Goal: Transaction & Acquisition: Purchase product/service

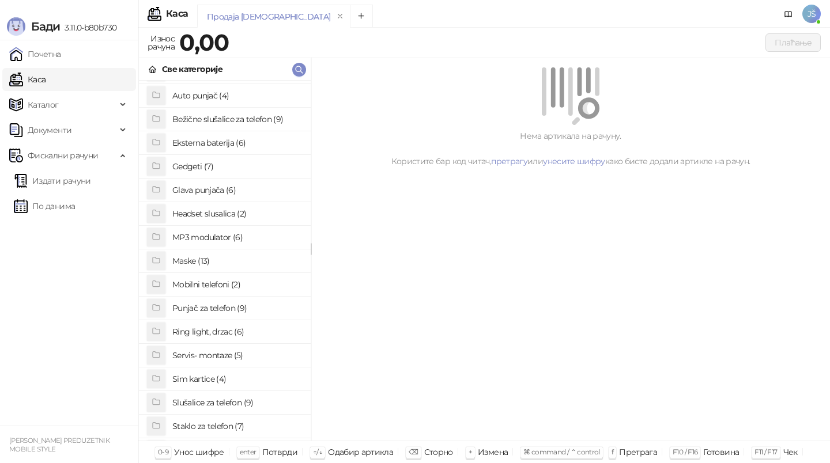
scroll to position [19, 0]
click at [219, 381] on h4 "Sim kartice (4)" at bounding box center [236, 380] width 129 height 18
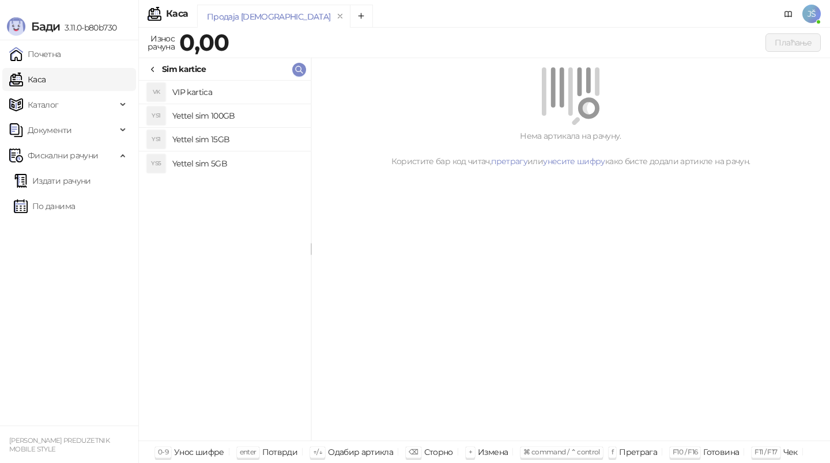
click at [259, 138] on h4 "Yettel sim 15GB" at bounding box center [236, 139] width 129 height 18
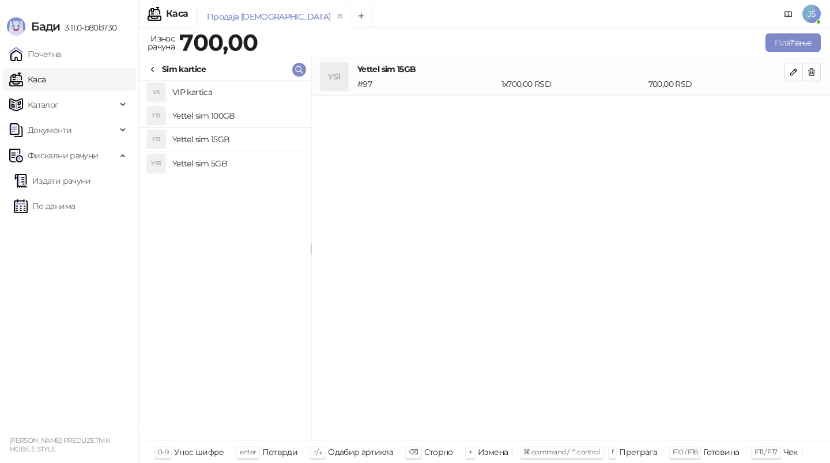
click at [259, 138] on h4 "Yettel sim 15GB" at bounding box center [236, 139] width 129 height 18
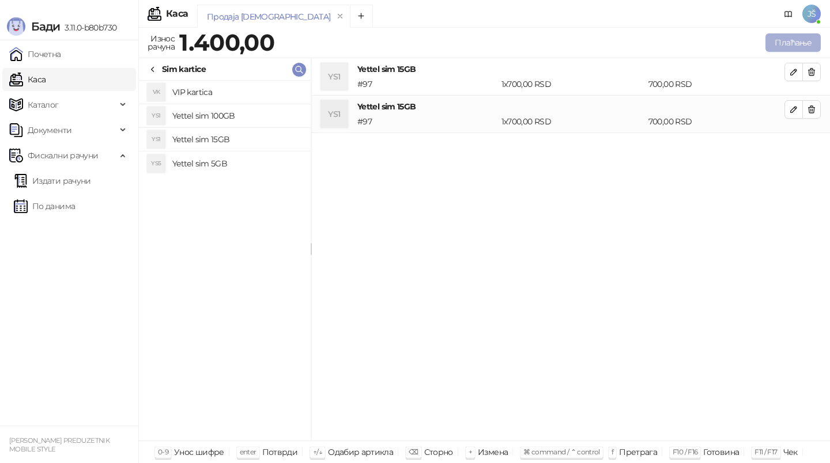
click at [800, 39] on button "Плаћање" at bounding box center [792, 42] width 55 height 18
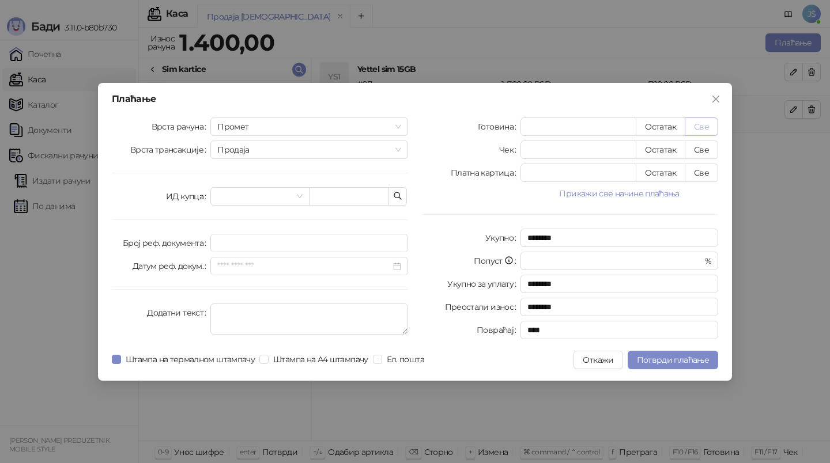
click at [704, 124] on button "Све" at bounding box center [700, 127] width 33 height 18
type input "****"
click at [661, 368] on button "Потврди плаћање" at bounding box center [672, 360] width 90 height 18
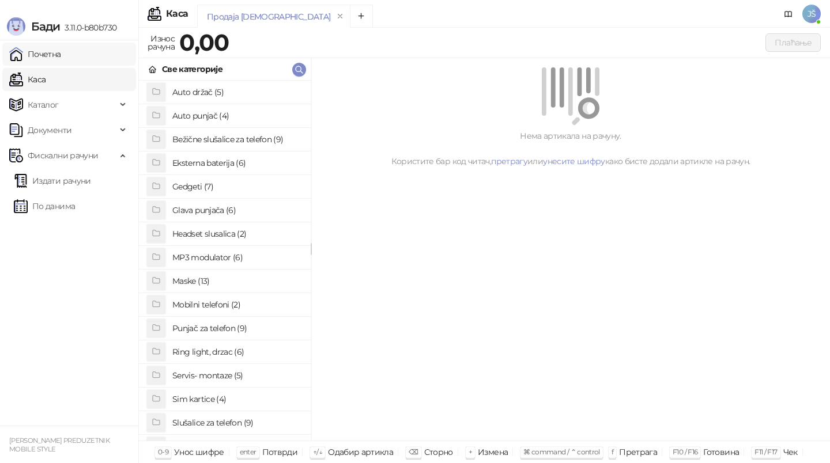
click at [61, 46] on link "Почетна" at bounding box center [35, 54] width 52 height 23
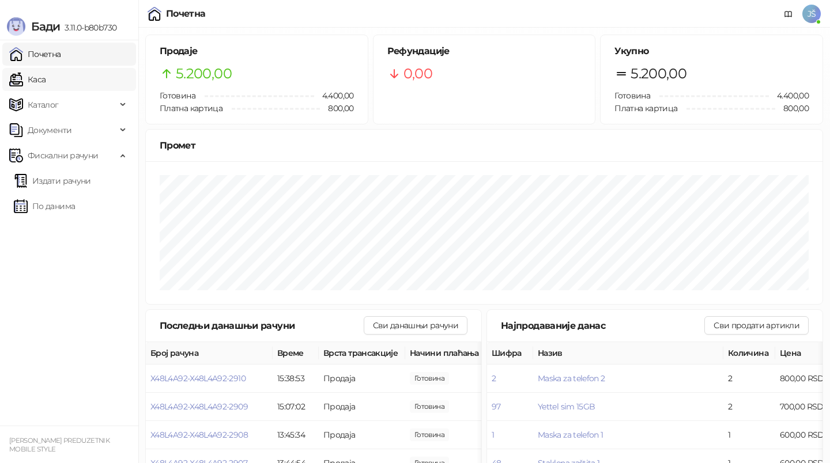
click at [46, 75] on link "Каса" at bounding box center [27, 79] width 36 height 23
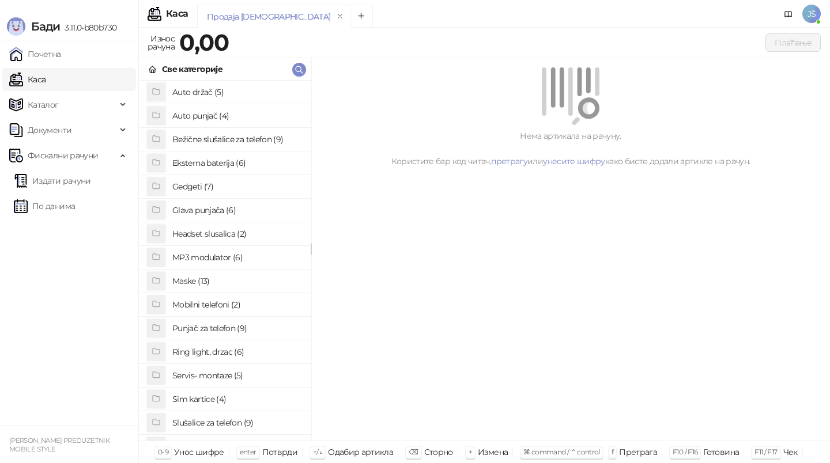
click at [46, 75] on link "Каса" at bounding box center [27, 79] width 36 height 23
